Goal: Task Accomplishment & Management: Complete application form

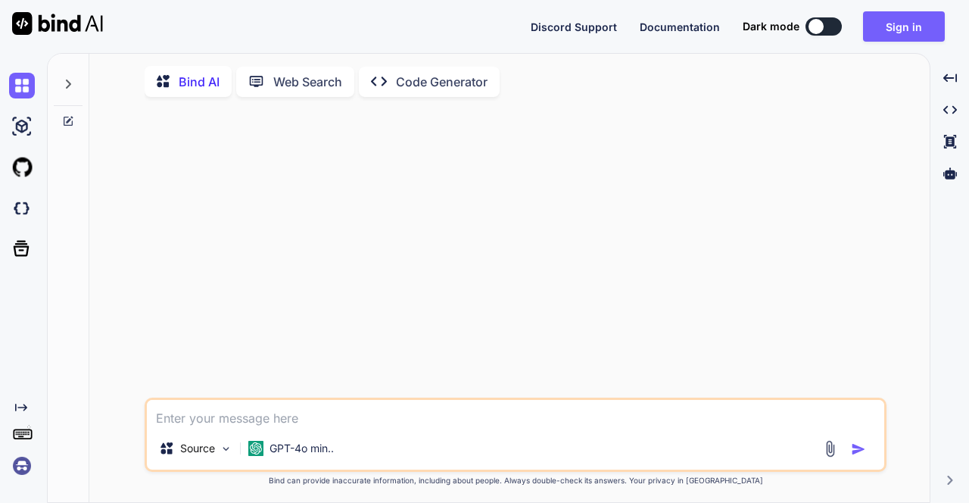
type textarea "x"
click at [926, 24] on button "Sign in" at bounding box center [904, 26] width 82 height 30
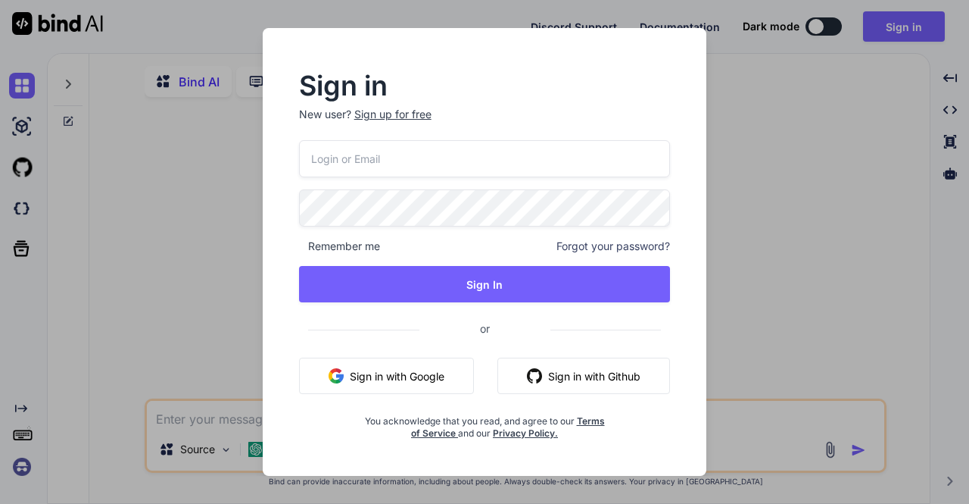
click at [359, 154] on input "email" at bounding box center [485, 158] width 372 height 37
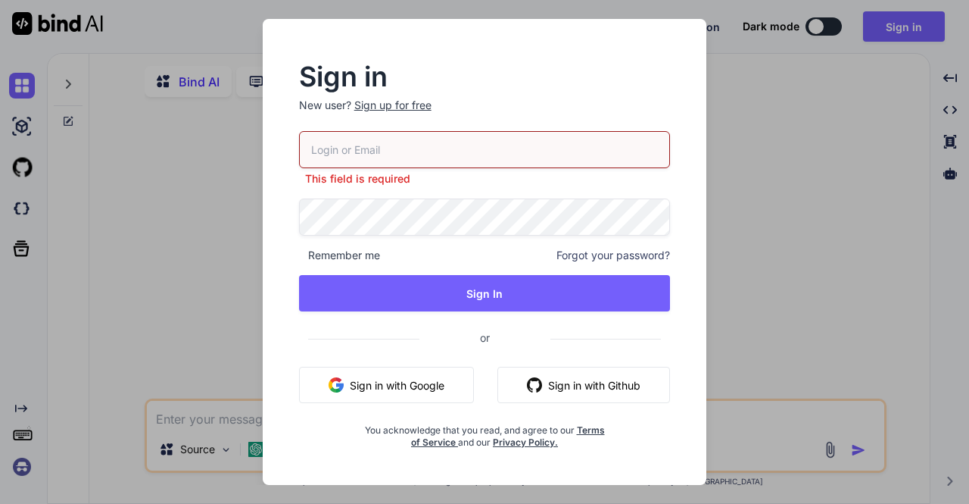
click at [402, 113] on div "Sign up for free" at bounding box center [392, 105] width 77 height 15
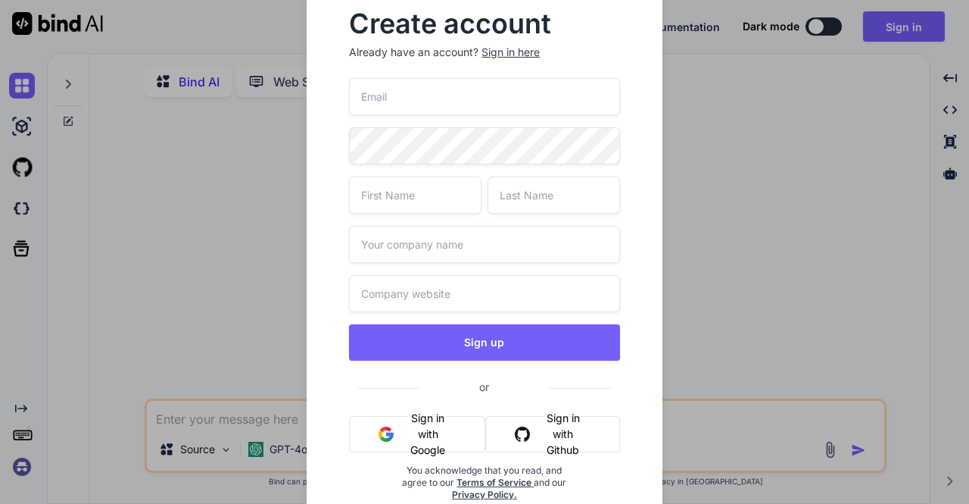
click at [385, 101] on input "email" at bounding box center [484, 96] width 270 height 37
paste input "marvellous.mongoose.rcyq@hidesmail.net"
type input "marvellous.mongoose.rcyq@hidesmail.net"
type input "tmkc"
type input "bmrl"
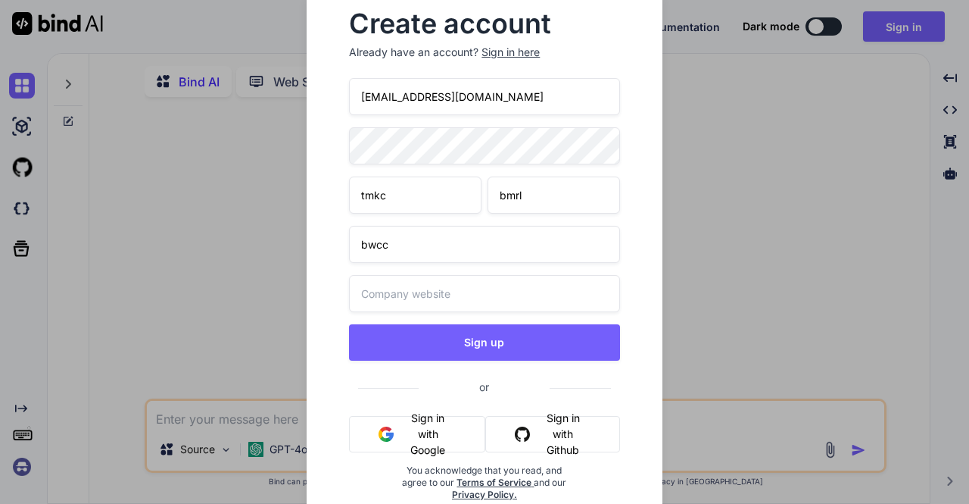
type input "bwcc"
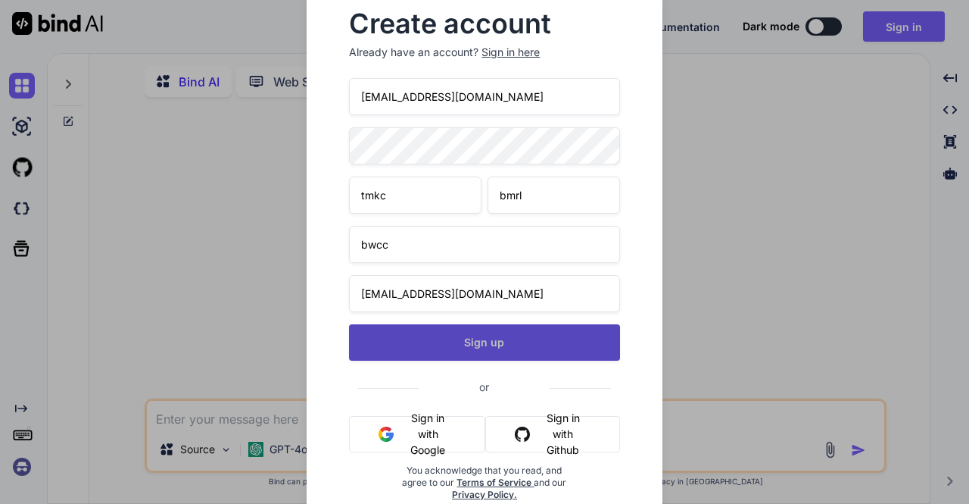
type input "bwcc@bcmcdc.com"
click at [482, 349] on button "Sign up" at bounding box center [484, 342] width 270 height 36
type textarea "x"
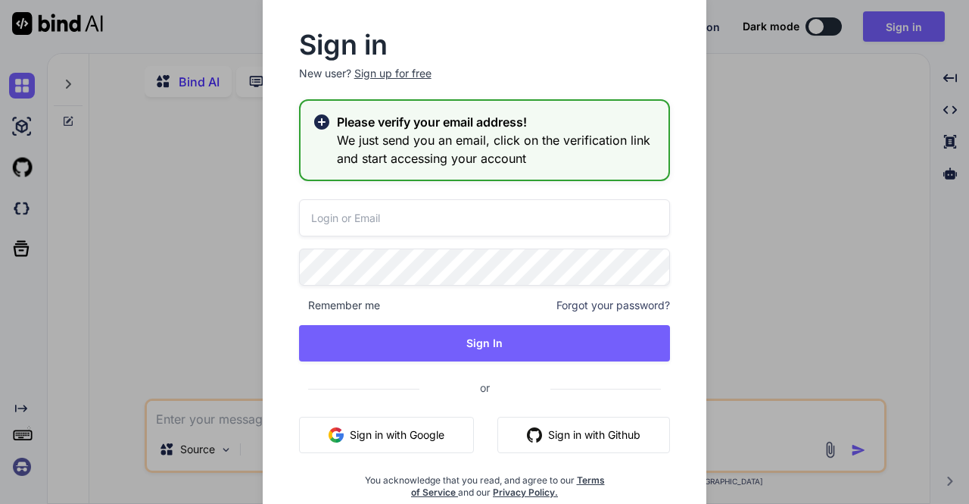
click at [354, 218] on input "email" at bounding box center [485, 217] width 372 height 37
paste input "marvellous.mongoose.rcyq@hidesmail.net"
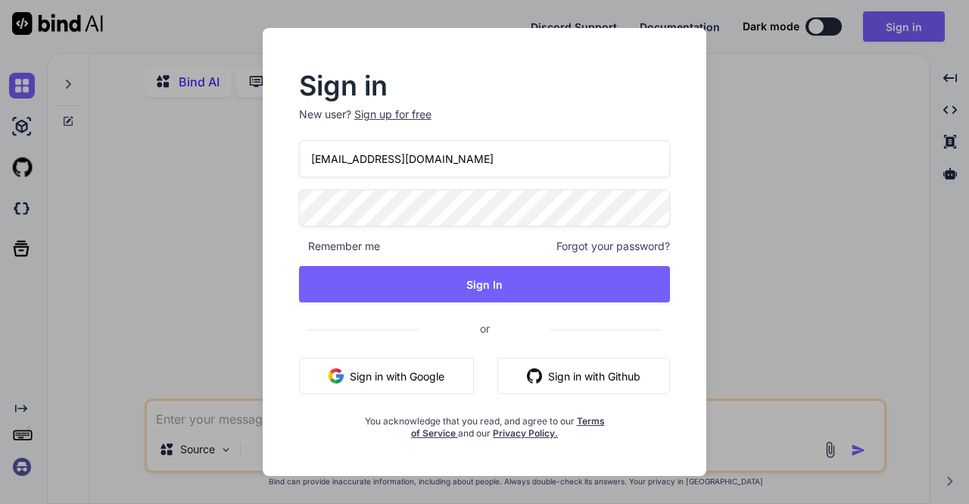
type input "marvellous.mongoose.rcyq@hidesmail.net"
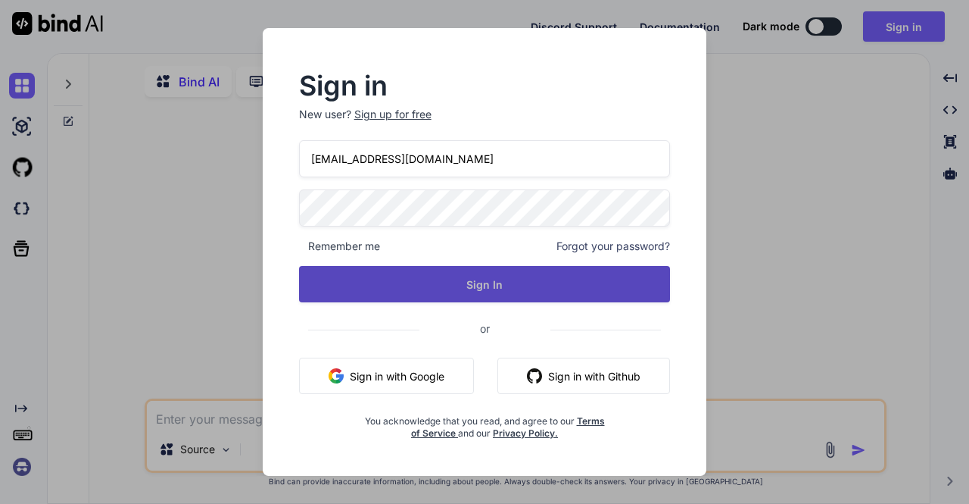
click at [488, 280] on button "Sign In" at bounding box center [485, 284] width 372 height 36
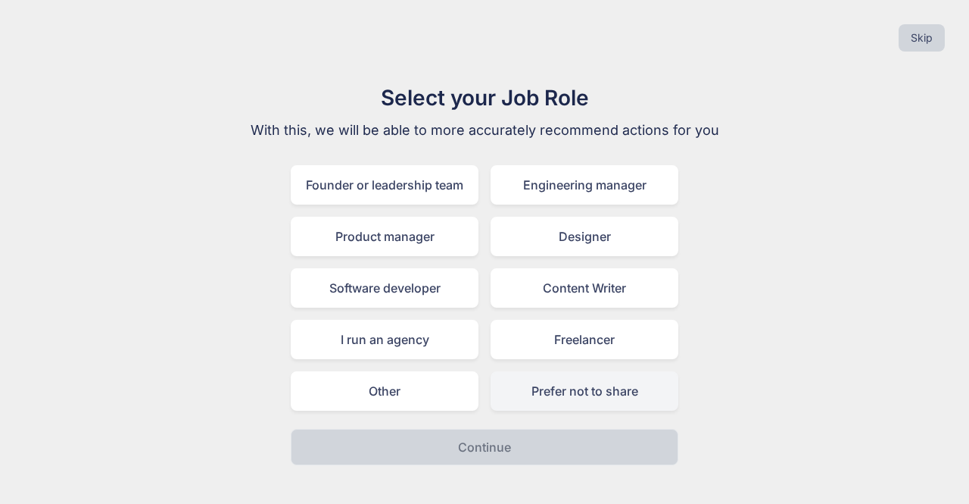
click at [561, 391] on div "Prefer not to share" at bounding box center [585, 390] width 188 height 39
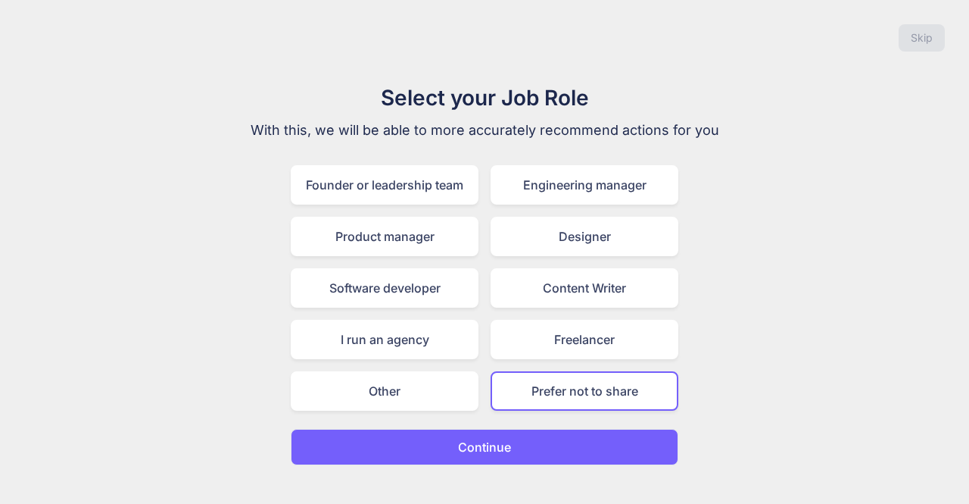
click at [512, 442] on button "Continue" at bounding box center [485, 447] width 388 height 36
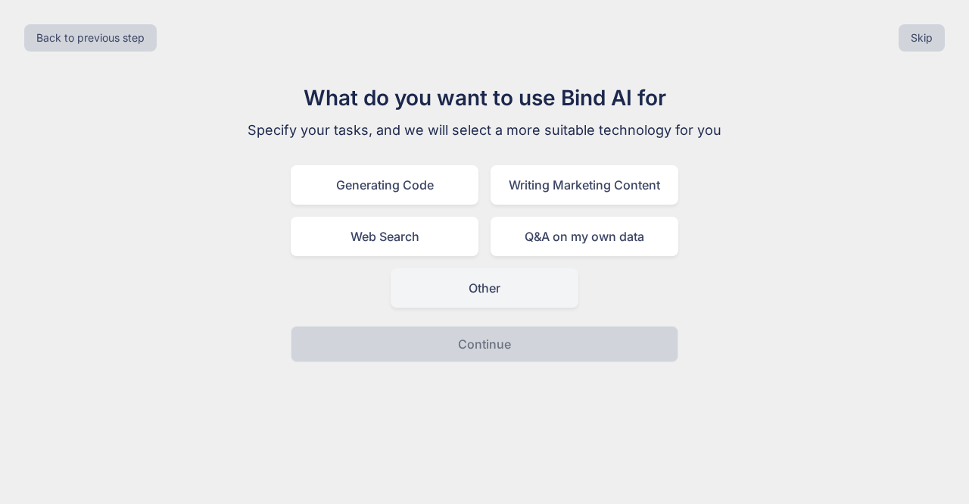
click at [501, 292] on div "Other" at bounding box center [485, 287] width 188 height 39
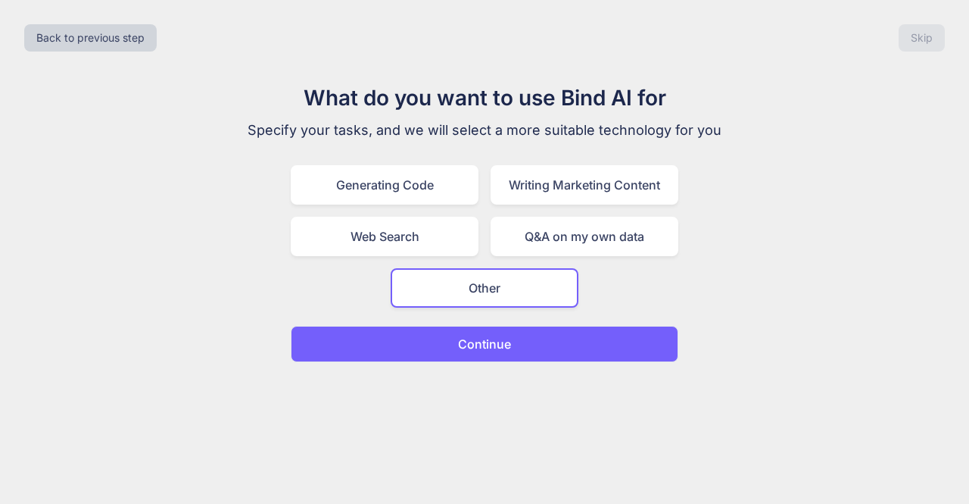
click at [510, 340] on p "Continue" at bounding box center [484, 344] width 53 height 18
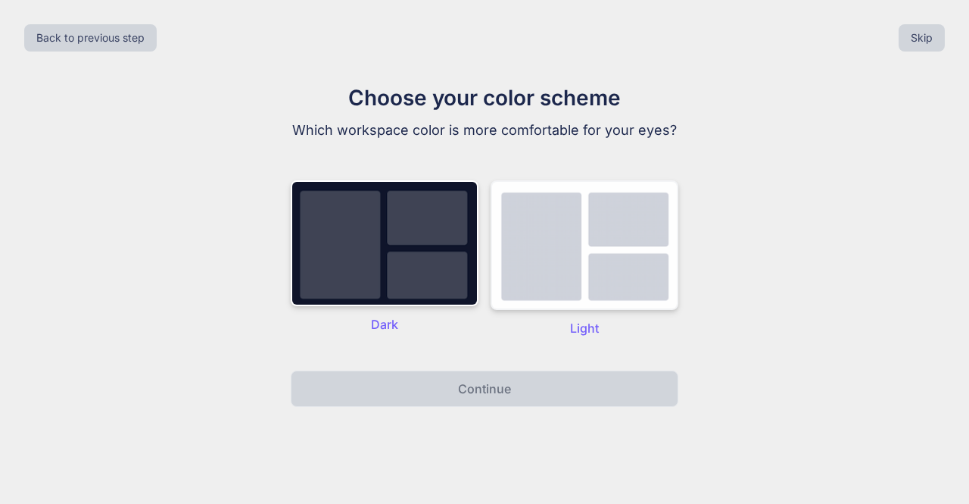
click at [597, 270] on img at bounding box center [585, 245] width 188 height 130
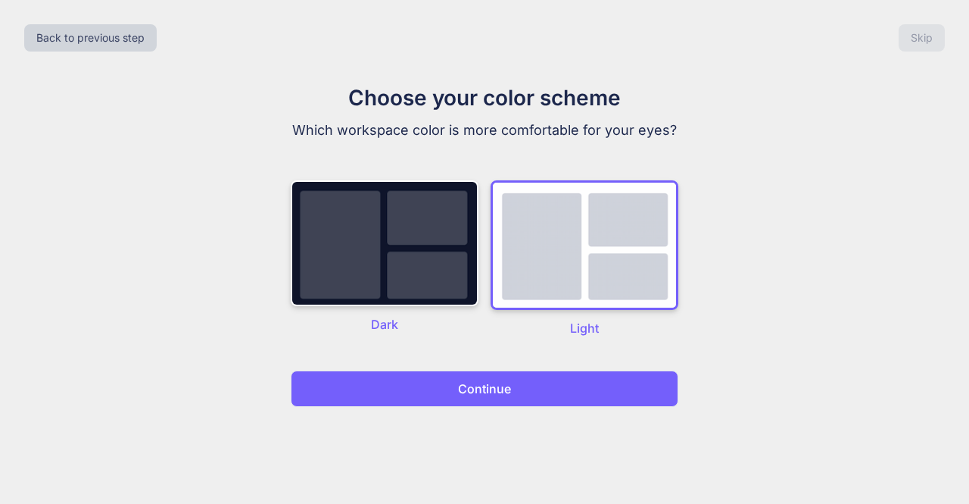
click at [525, 389] on button "Continue" at bounding box center [485, 388] width 388 height 36
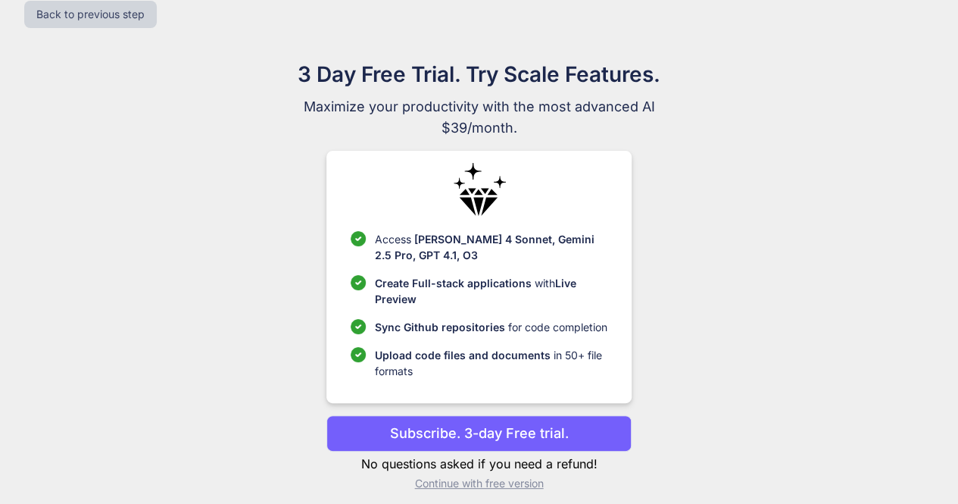
scroll to position [34, 0]
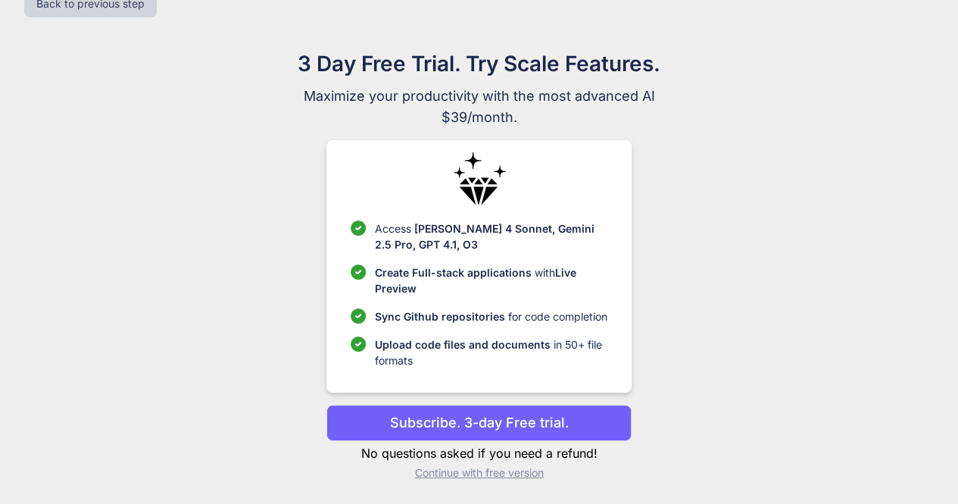
click at [470, 469] on p "Continue with free version" at bounding box center [478, 472] width 305 height 15
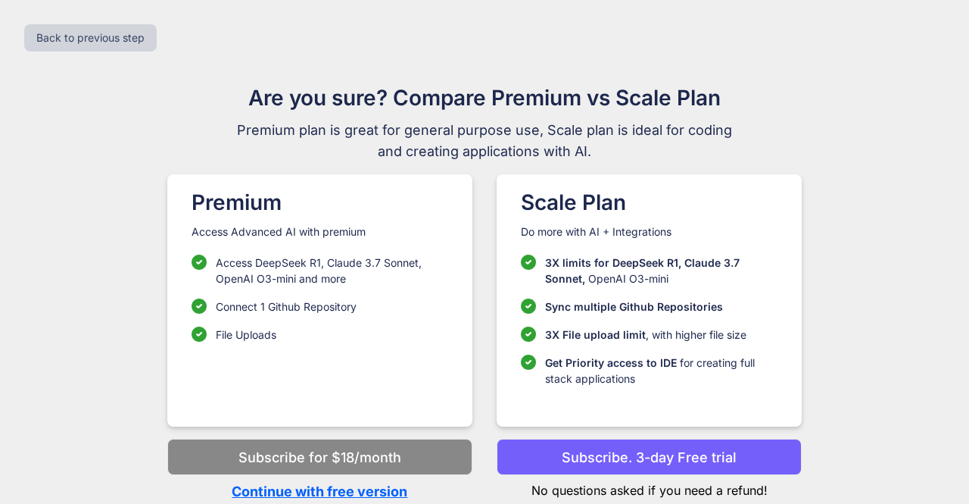
click at [338, 489] on p "Continue with free version" at bounding box center [319, 491] width 305 height 20
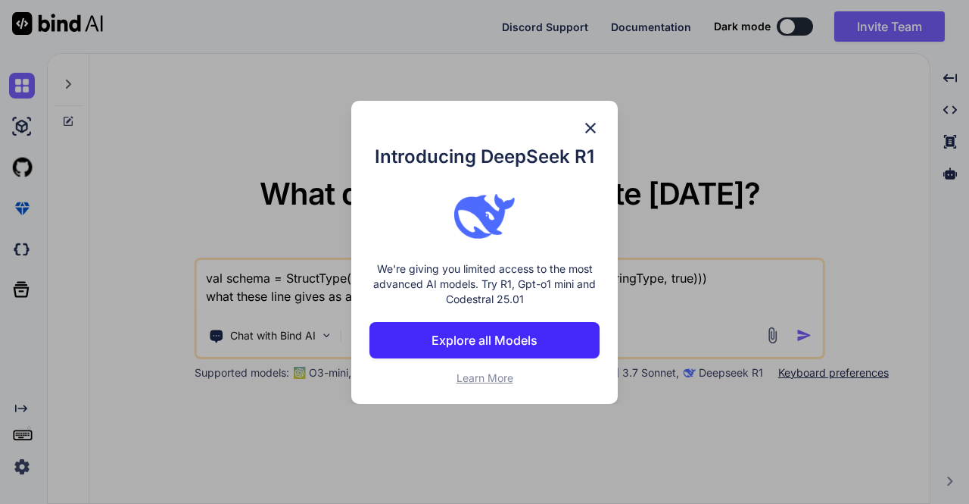
click at [588, 130] on img at bounding box center [591, 128] width 18 height 18
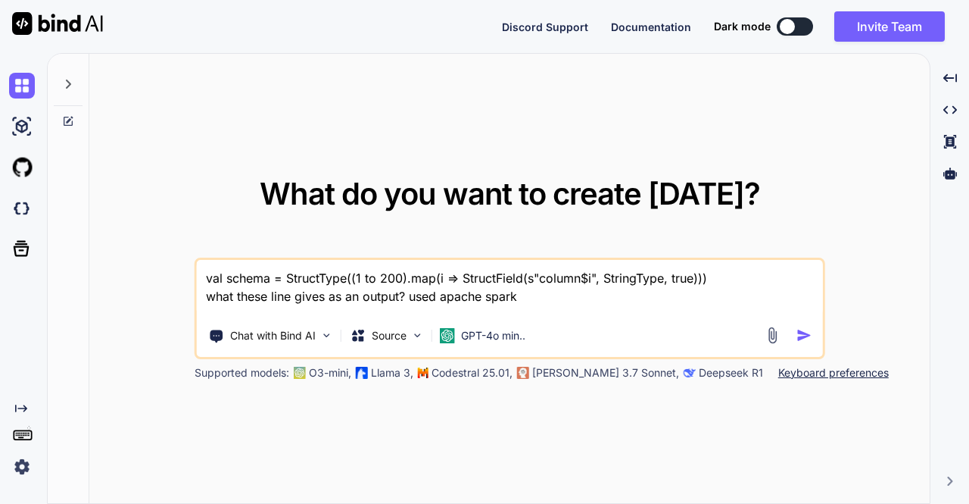
click at [68, 81] on icon at bounding box center [68, 84] width 5 height 9
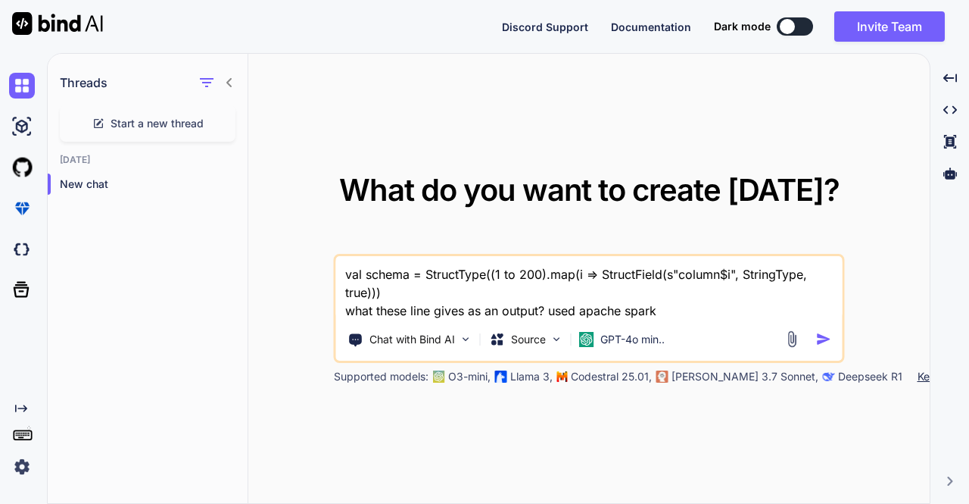
click at [232, 80] on icon at bounding box center [229, 82] width 12 height 12
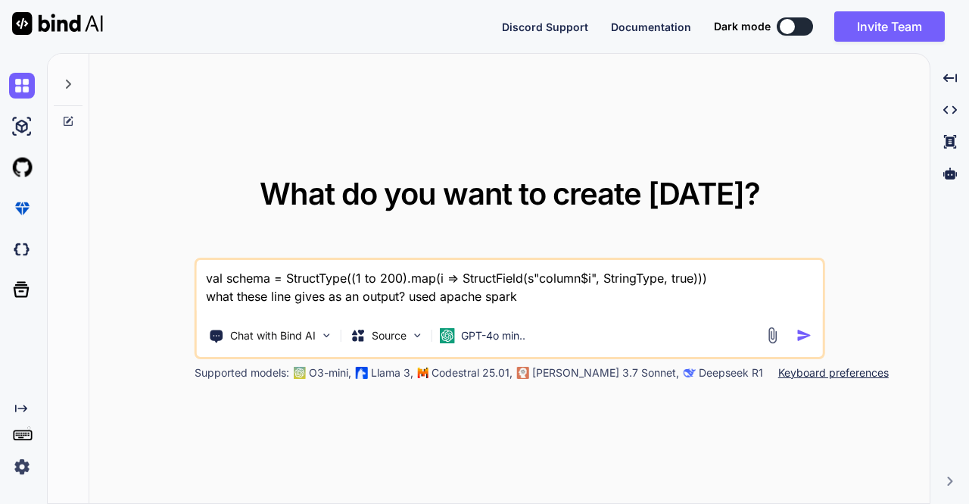
click at [366, 108] on div "What do you want to create today? val schema = StructType((1 to 200).map(i => S…" at bounding box center [509, 279] width 841 height 451
click at [525, 295] on textarea "val schema = StructType((1 to 200).map(i => StructField(s"column$i", StringType…" at bounding box center [510, 288] width 626 height 56
type textarea "x"
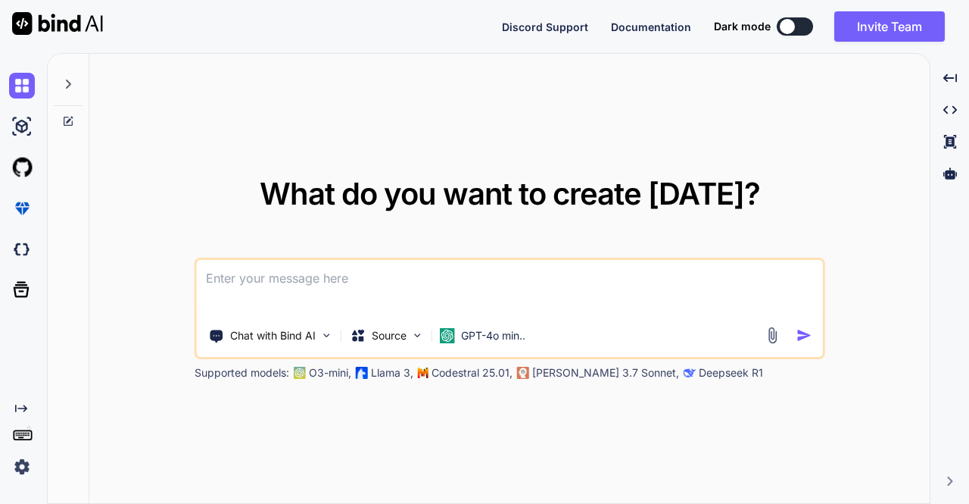
click at [376, 297] on textarea at bounding box center [510, 288] width 626 height 56
click at [161, 111] on div "What do you want to create today? Chat with Bind AI Source GPT-4o min.. Support…" at bounding box center [509, 279] width 841 height 451
click at [294, 339] on p "Chat with Bind AI" at bounding box center [273, 335] width 86 height 15
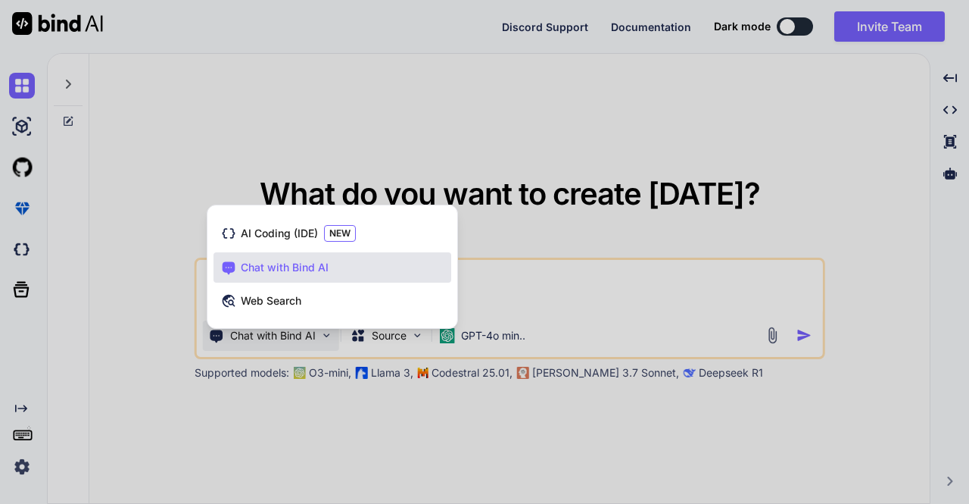
click at [339, 442] on div at bounding box center [484, 252] width 969 height 504
type textarea "x"
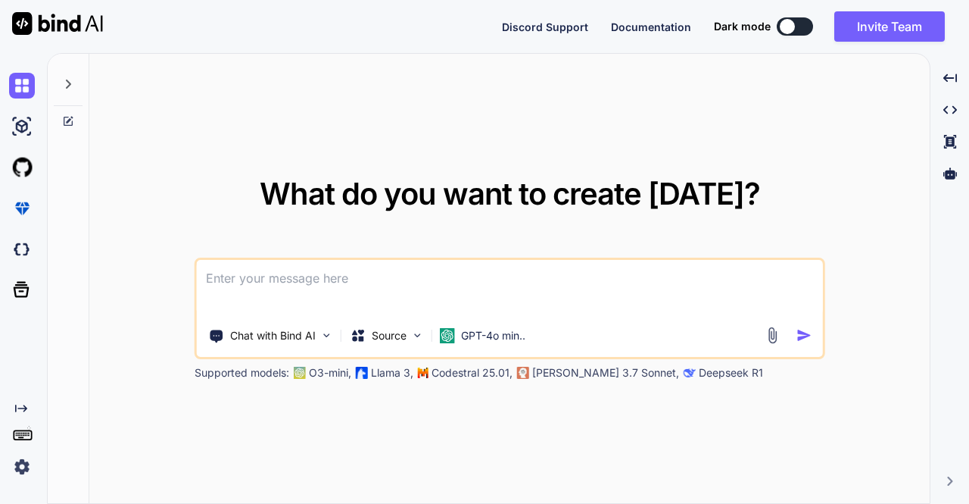
click at [270, 275] on textarea at bounding box center [510, 288] width 626 height 56
